Goal: Task Accomplishment & Management: Manage account settings

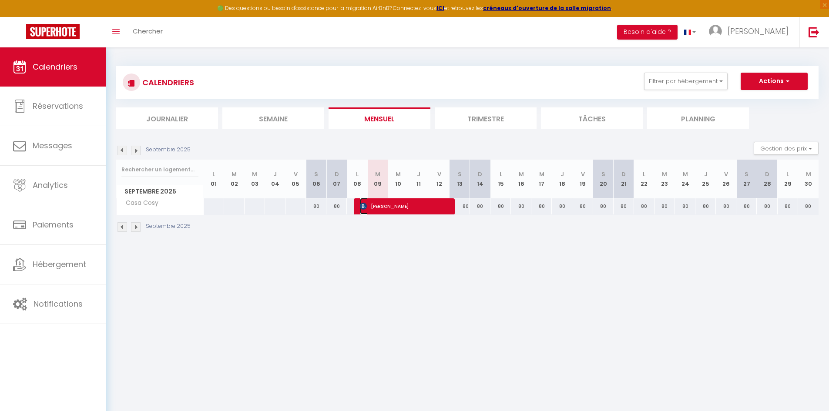
click at [399, 206] on span "[PERSON_NAME]" at bounding box center [404, 206] width 89 height 17
select select "OK"
select select "KO"
select select "0"
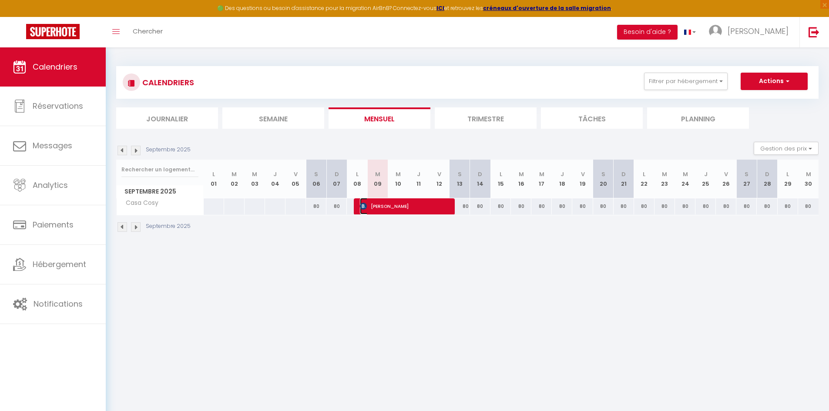
select select "1"
select select
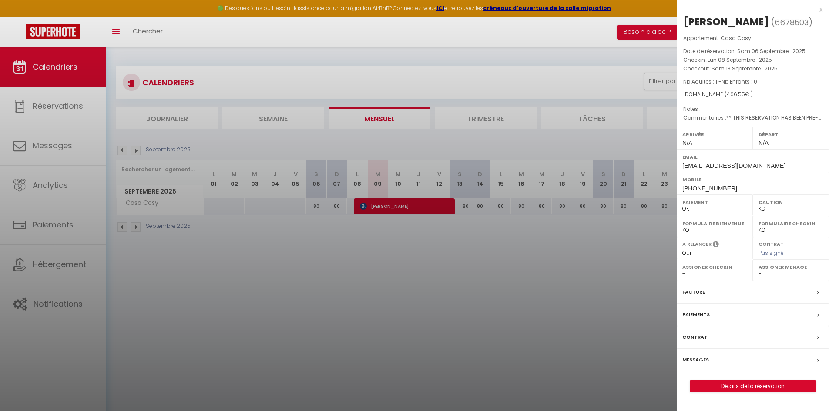
click at [397, 211] on div at bounding box center [414, 205] width 829 height 411
